Goal: Transaction & Acquisition: Purchase product/service

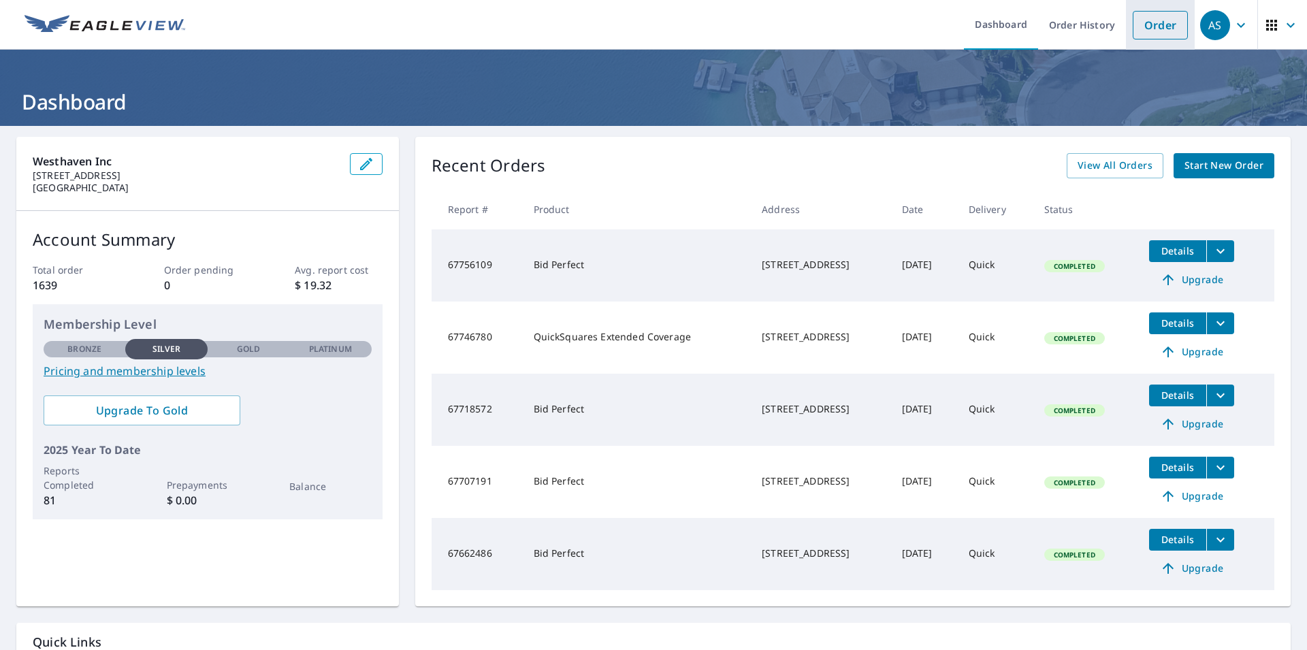
click at [1149, 25] on link "Order" at bounding box center [1160, 25] width 55 height 29
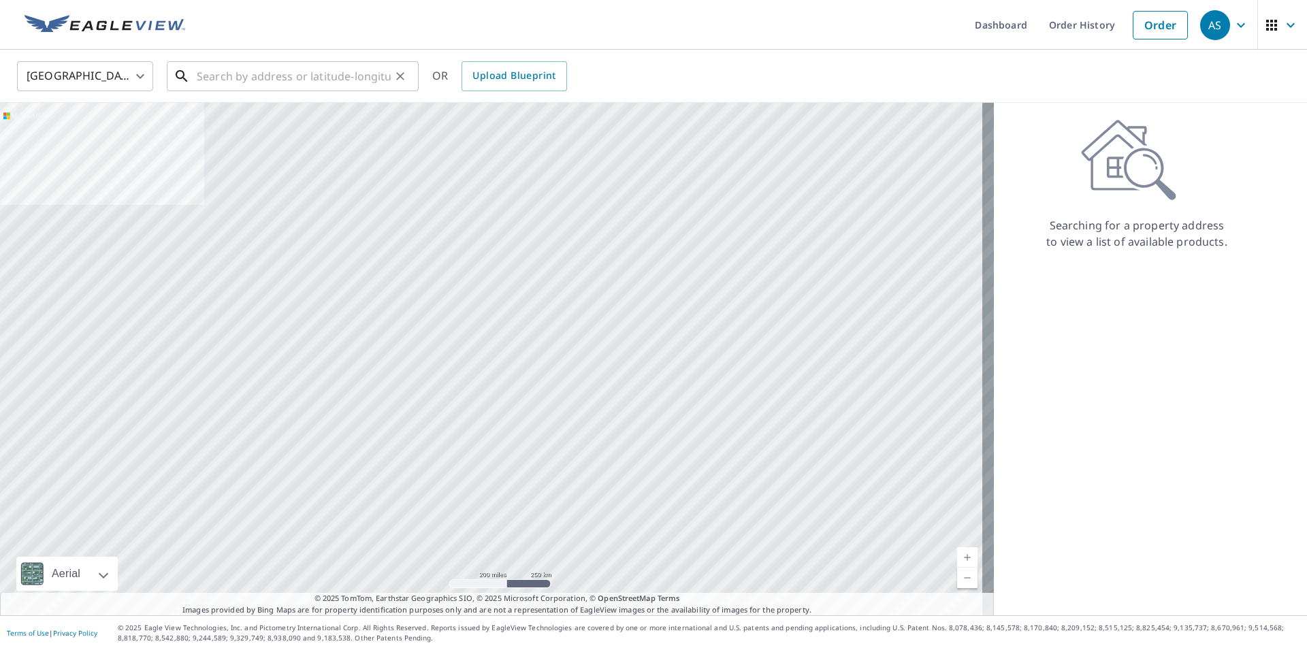
click at [370, 84] on input "text" at bounding box center [294, 76] width 194 height 38
paste input "[STREET_ADDRESS][PERSON_NAME]"
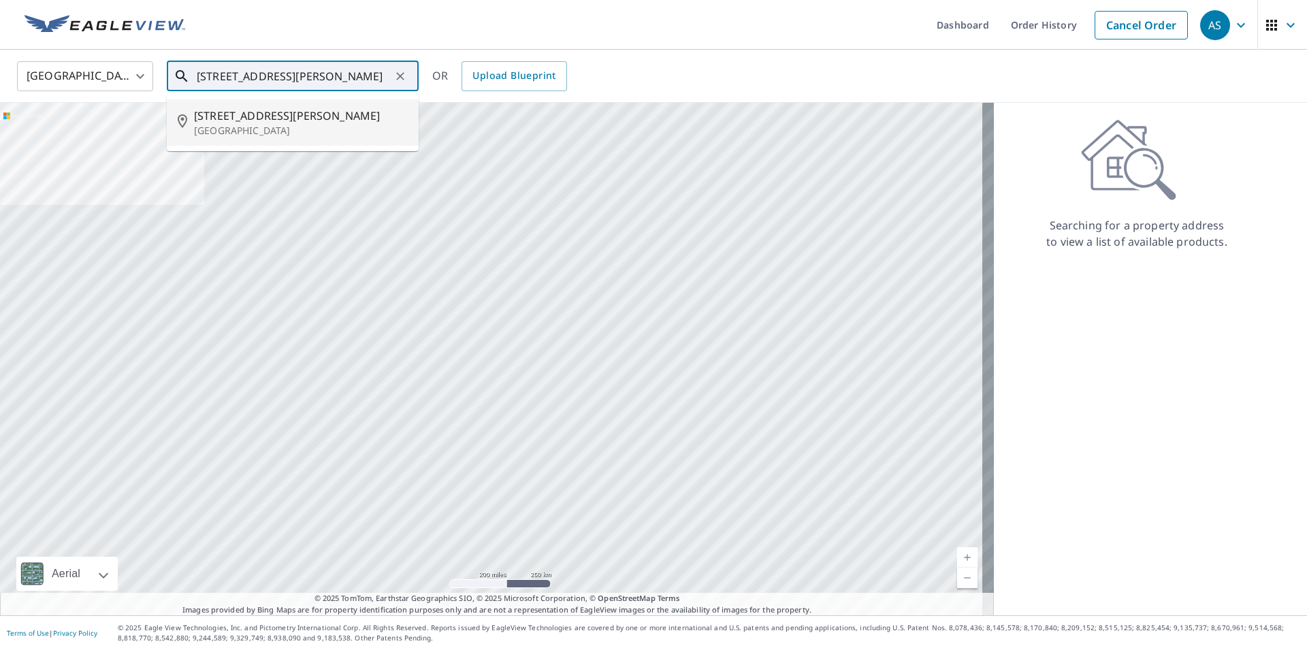
click at [317, 118] on span "[STREET_ADDRESS][PERSON_NAME]" at bounding box center [301, 116] width 214 height 16
type input "[STREET_ADDRESS][PERSON_NAME]"
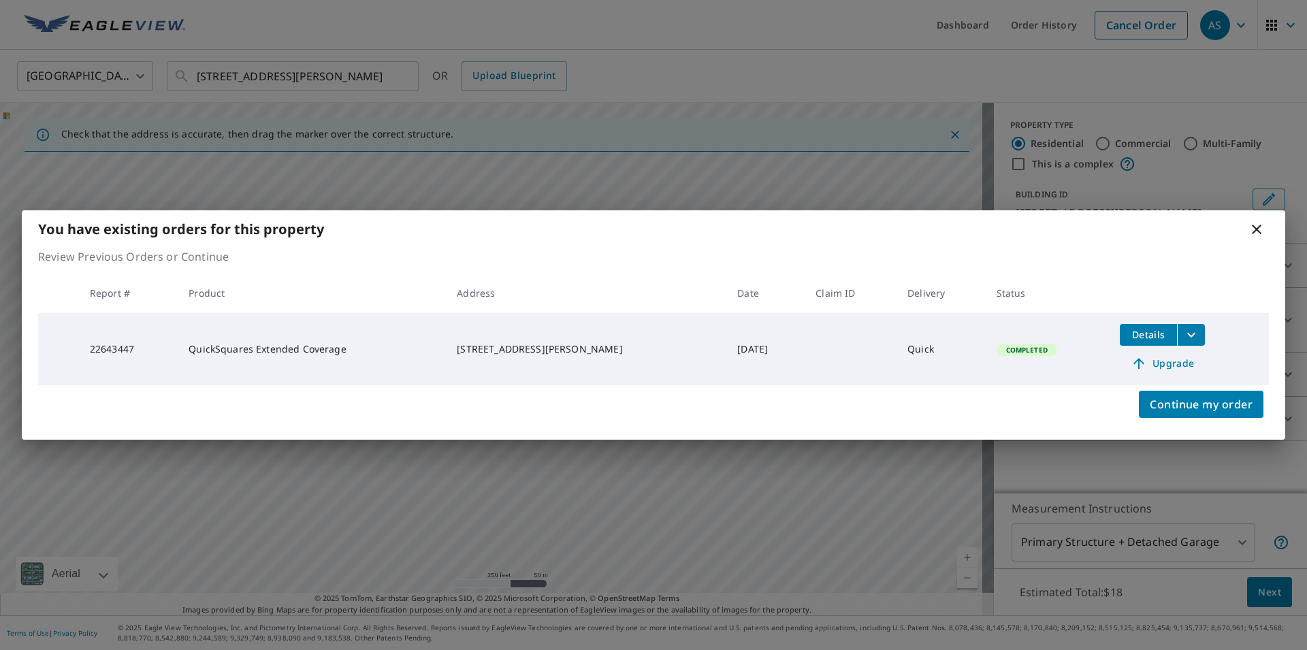
click at [1269, 233] on div "You have existing orders for this property" at bounding box center [653, 228] width 1263 height 37
click at [1260, 231] on icon at bounding box center [1256, 229] width 16 height 16
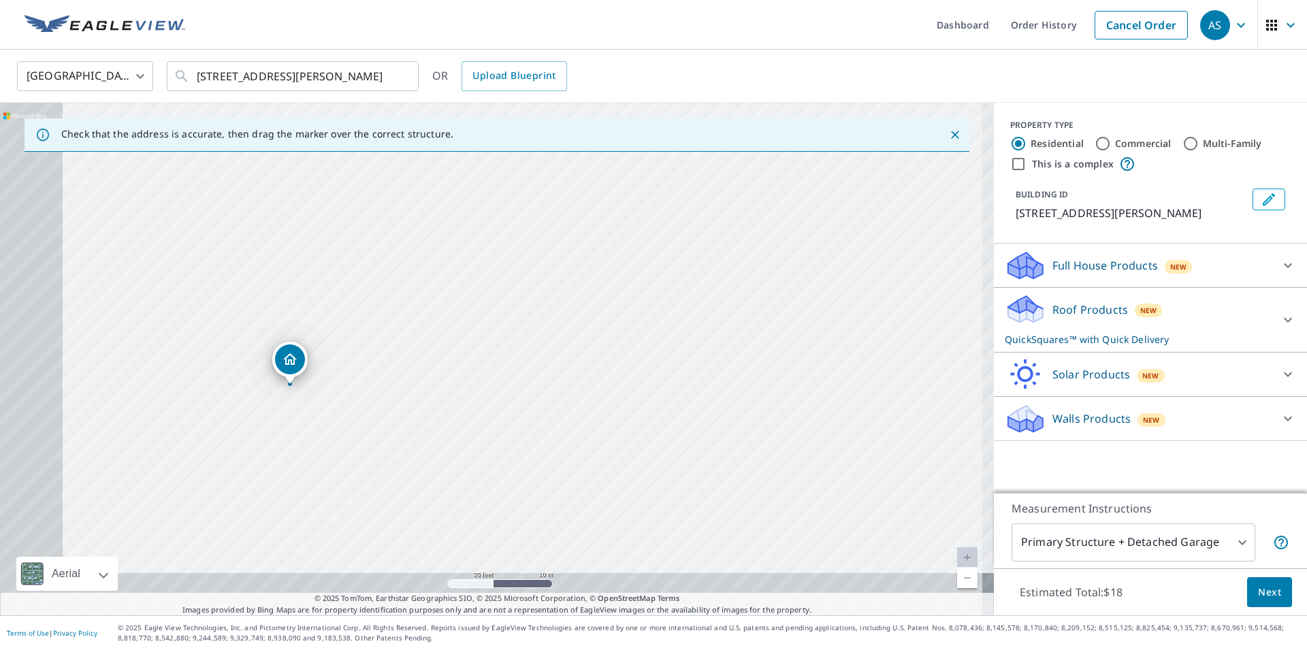
drag, startPoint x: 553, startPoint y: 350, endPoint x: 704, endPoint y: 275, distance: 168.6
click at [704, 275] on div "[STREET_ADDRESS][PERSON_NAME]" at bounding box center [497, 359] width 994 height 513
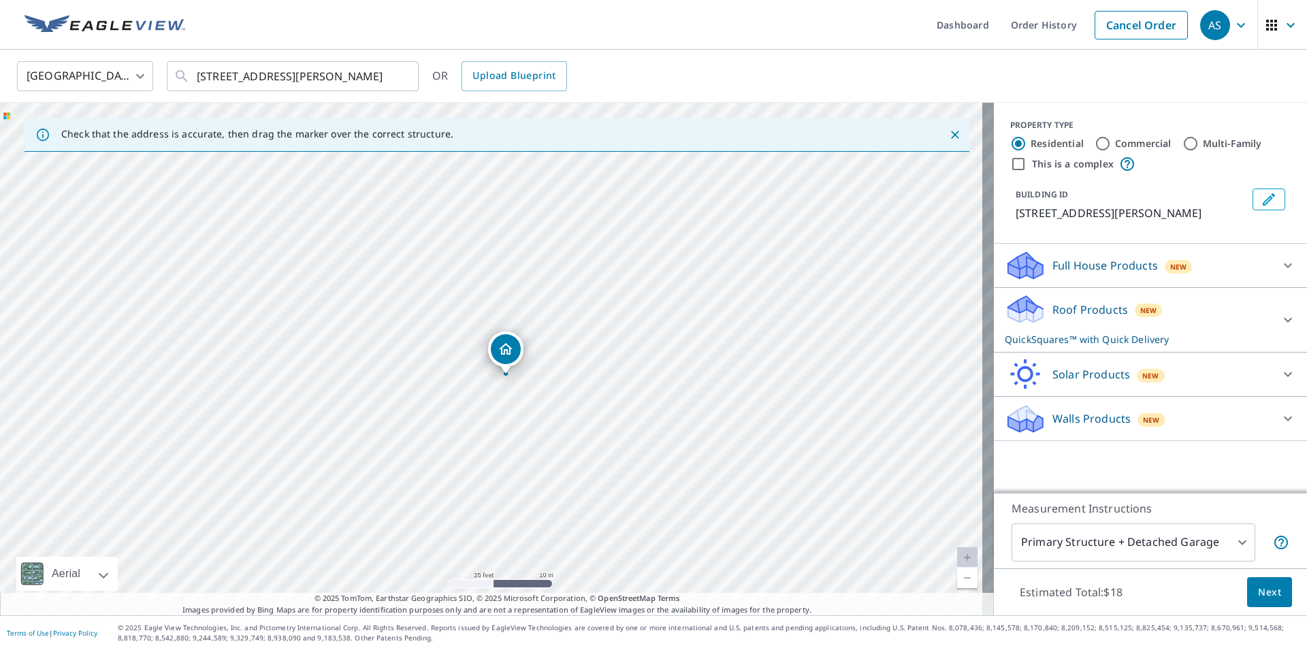
drag, startPoint x: 621, startPoint y: 348, endPoint x: 722, endPoint y: 350, distance: 101.4
click at [722, 350] on div "[STREET_ADDRESS][PERSON_NAME]" at bounding box center [497, 359] width 994 height 513
click at [1258, 594] on span "Next" at bounding box center [1269, 592] width 23 height 17
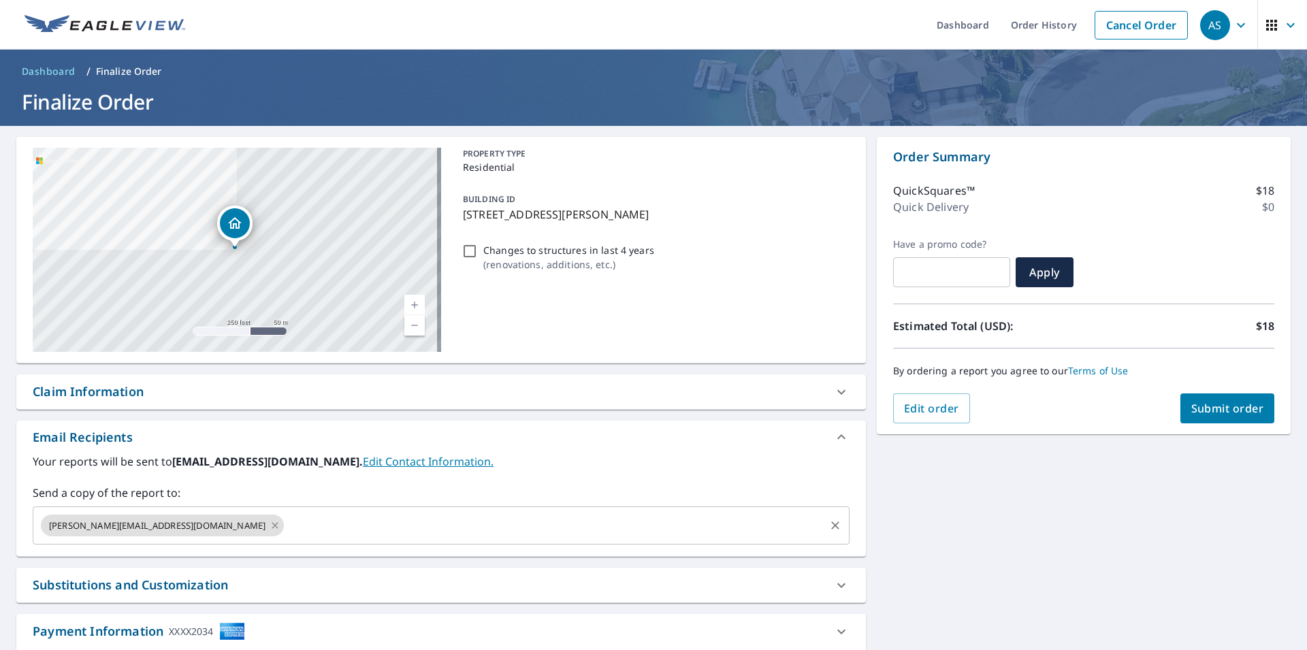
click at [270, 529] on icon at bounding box center [275, 525] width 11 height 15
click at [290, 519] on input "text" at bounding box center [431, 526] width 784 height 26
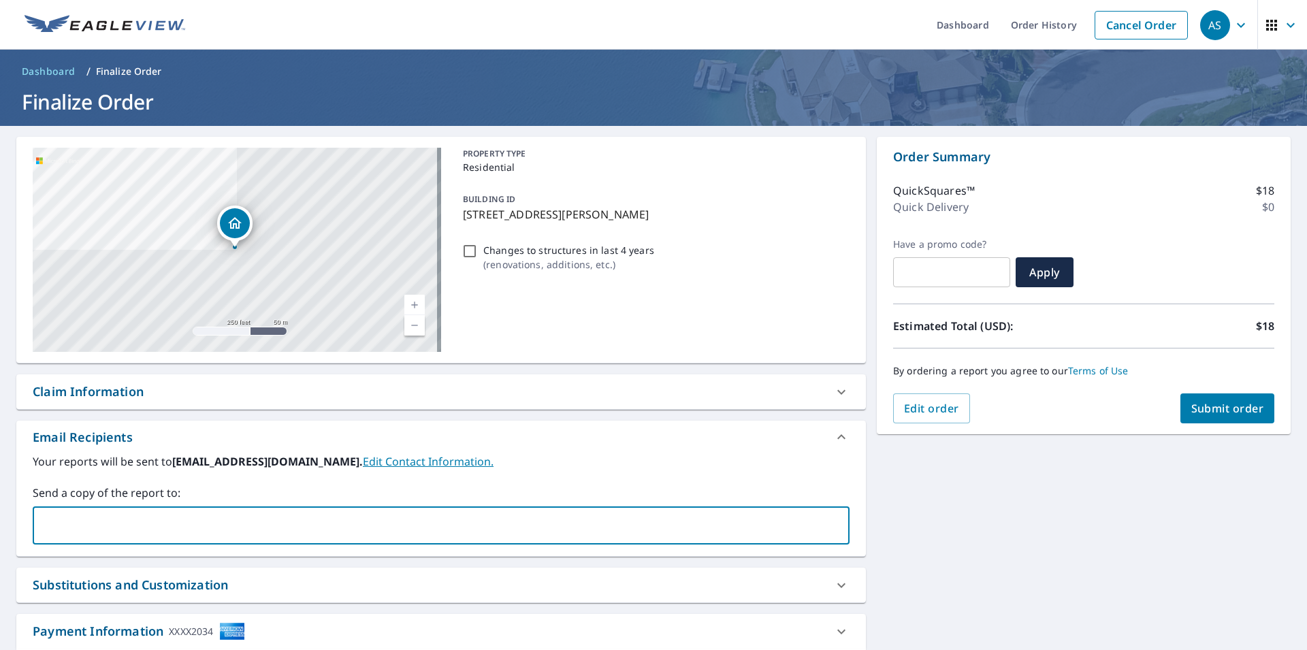
click at [290, 519] on input "text" at bounding box center [431, 526] width 784 height 26
type input "[EMAIL_ADDRESS][DOMAIN_NAME]"
click at [1191, 407] on span "Submit order" at bounding box center [1227, 408] width 73 height 15
